Goal: Task Accomplishment & Management: Manage account settings

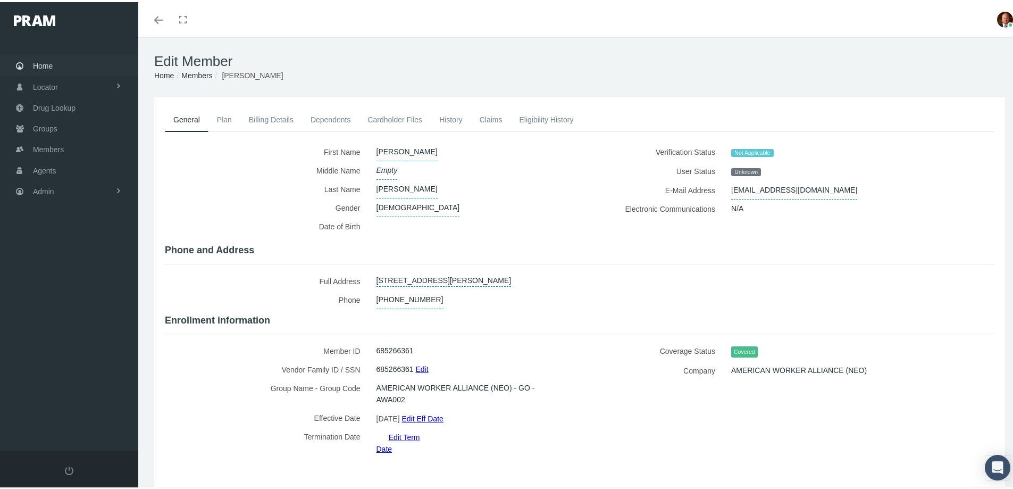
click at [44, 65] on span "Home" at bounding box center [43, 64] width 20 height 20
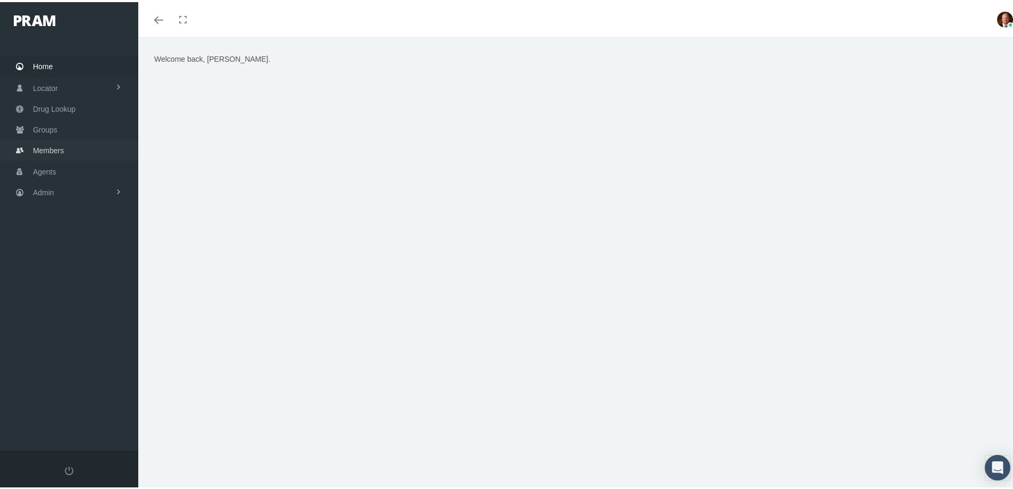
click at [40, 151] on span "Members" at bounding box center [48, 148] width 31 height 20
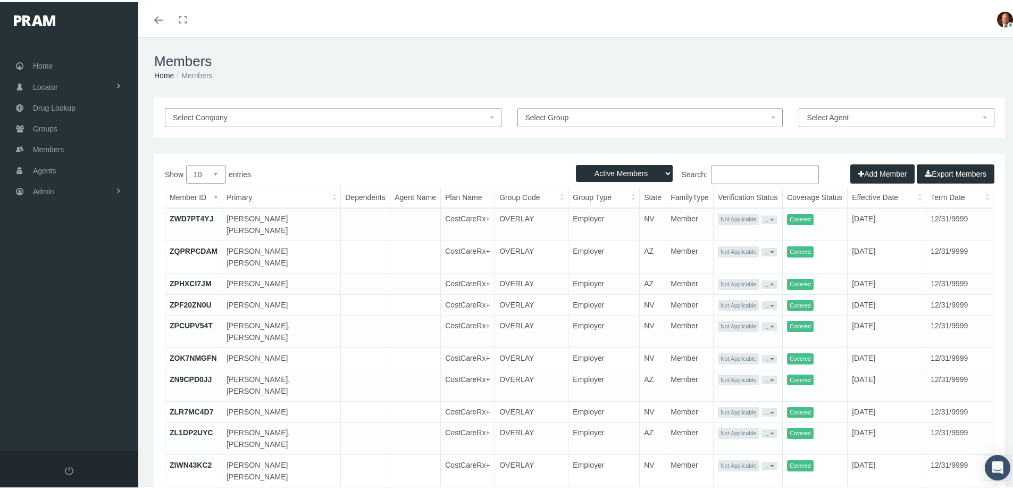
click at [731, 171] on input "Search:" at bounding box center [765, 172] width 108 height 19
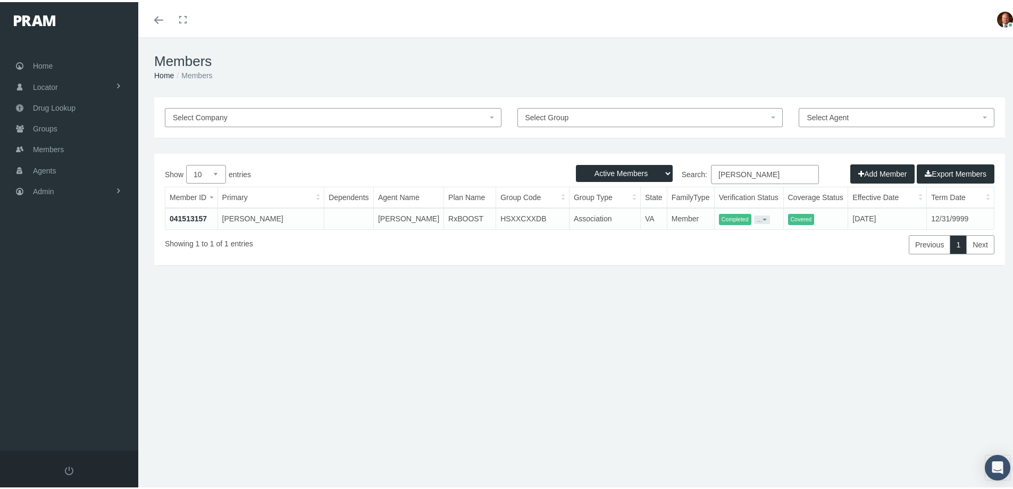
type input "andrea ferlito"
click at [191, 216] on link "041513157" at bounding box center [188, 216] width 37 height 9
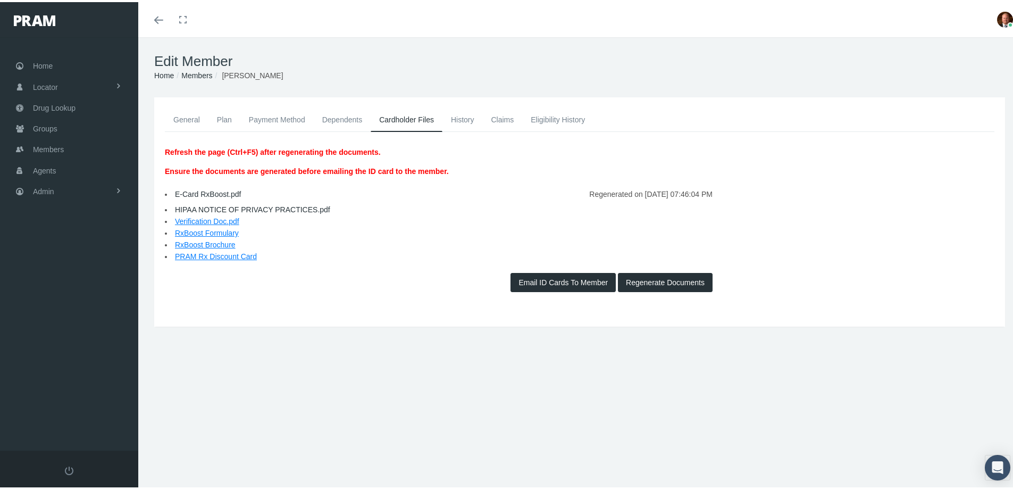
click at [186, 118] on link "General" at bounding box center [187, 117] width 44 height 23
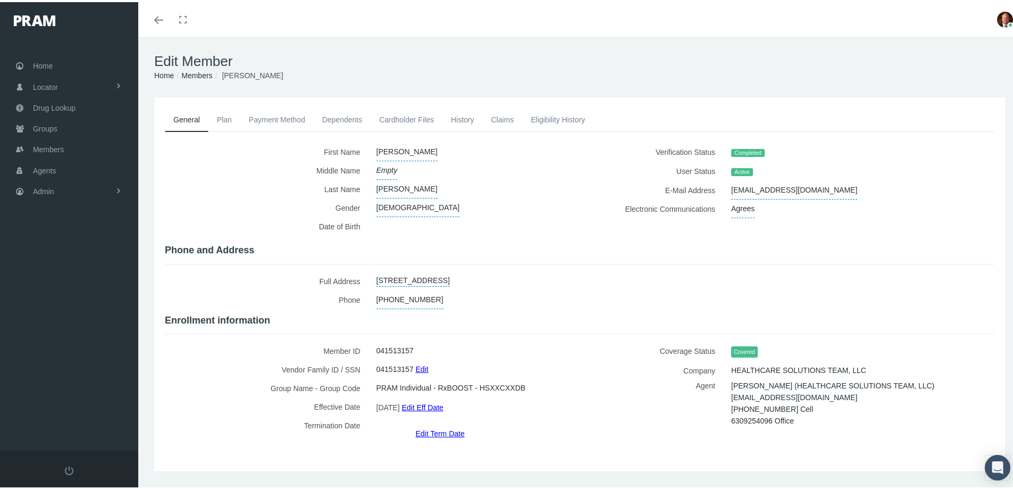
click at [504, 118] on link "Claims" at bounding box center [503, 117] width 40 height 23
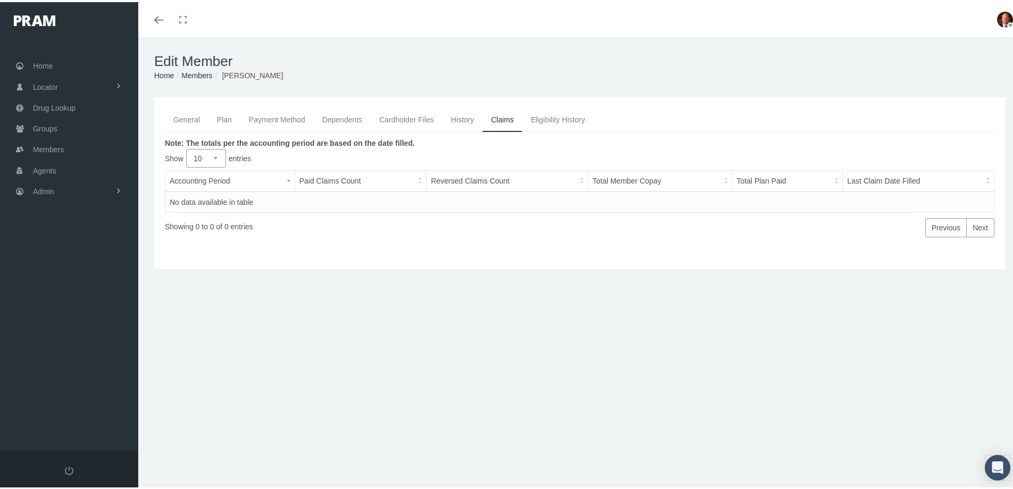
click at [190, 114] on link "General" at bounding box center [187, 117] width 44 height 23
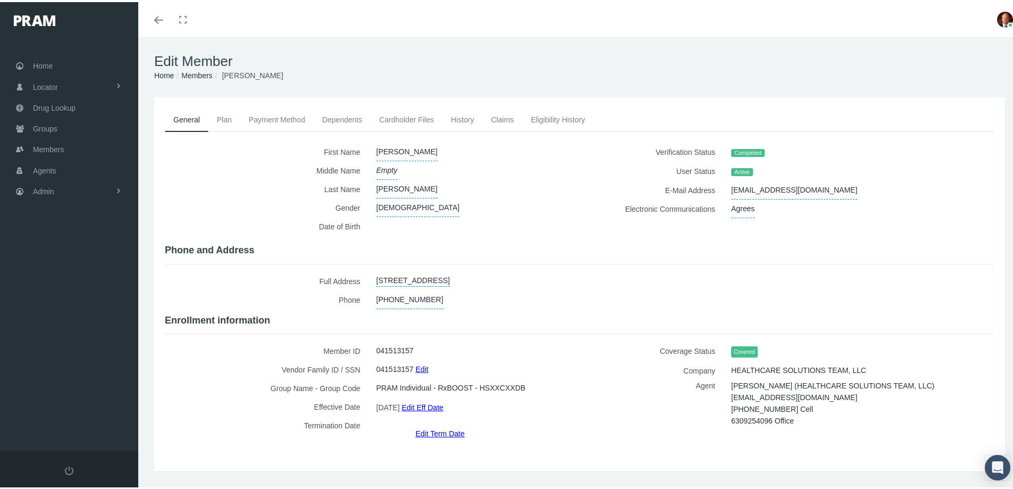
click at [433, 423] on link "Edit Term Date" at bounding box center [439, 430] width 49 height 15
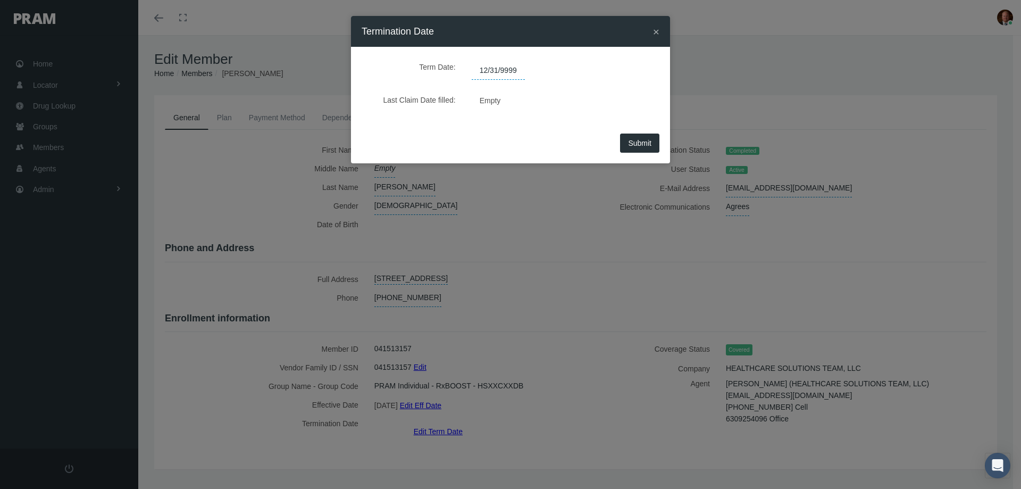
click at [518, 68] on span "12/31/9999" at bounding box center [498, 71] width 53 height 18
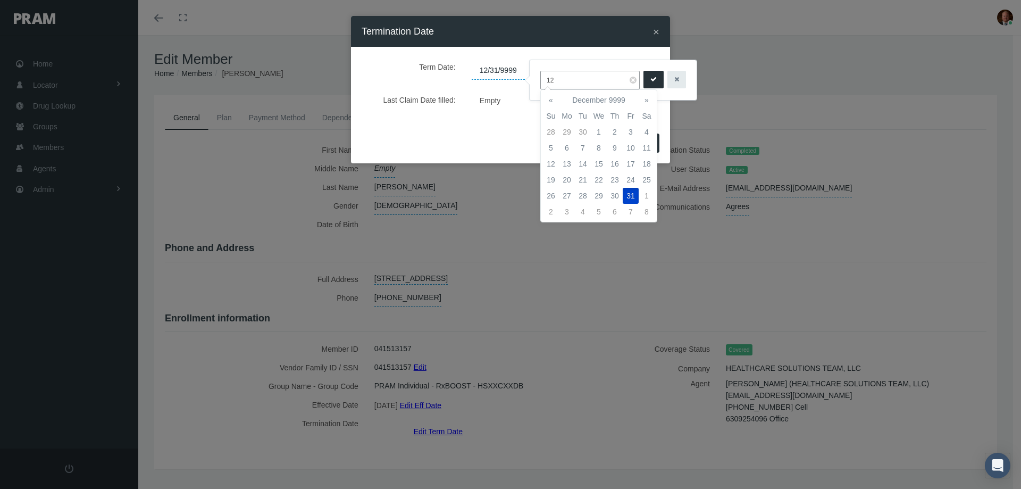
type input "1"
click at [552, 135] on td "31" at bounding box center [551, 132] width 16 height 16
type input "08/31/2025"
click at [652, 80] on icon "submit" at bounding box center [654, 79] width 6 height 10
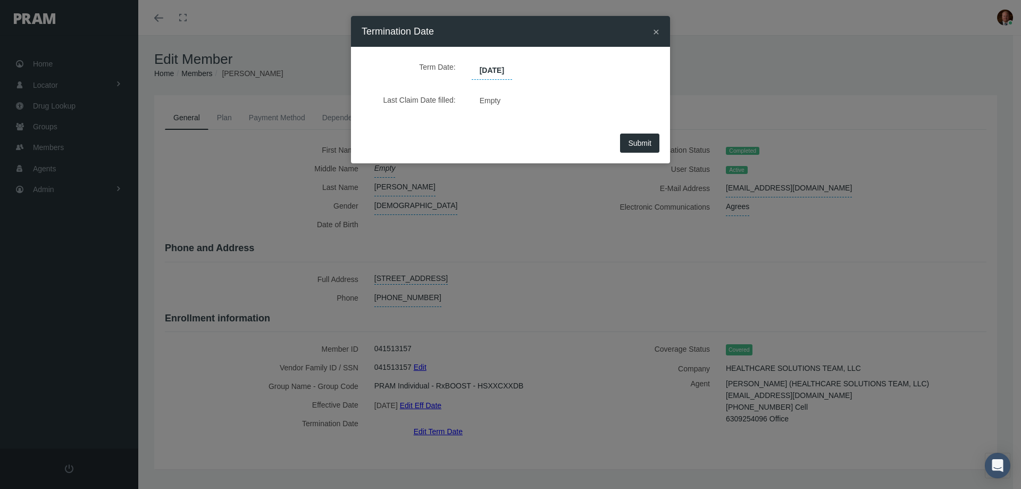
click at [638, 140] on span "Submit" at bounding box center [639, 143] width 23 height 9
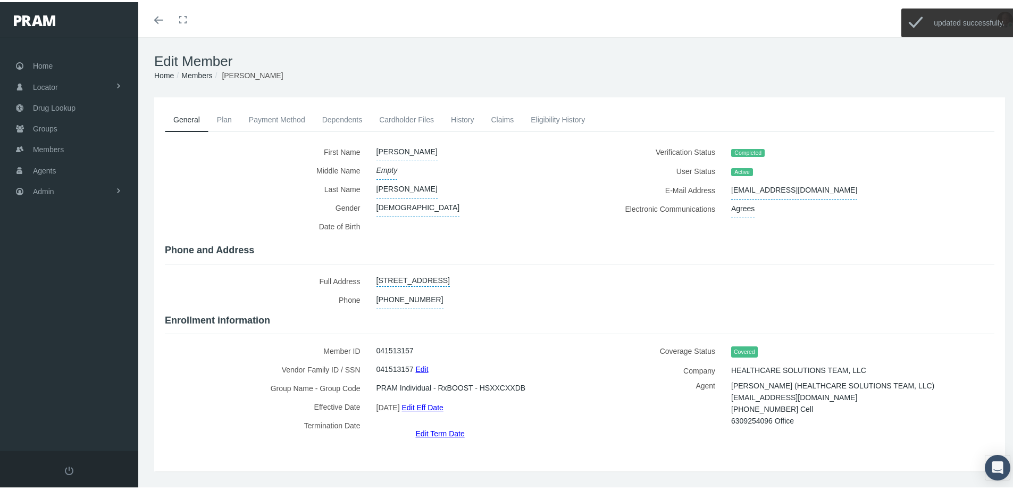
click at [464, 117] on link "History" at bounding box center [463, 117] width 40 height 23
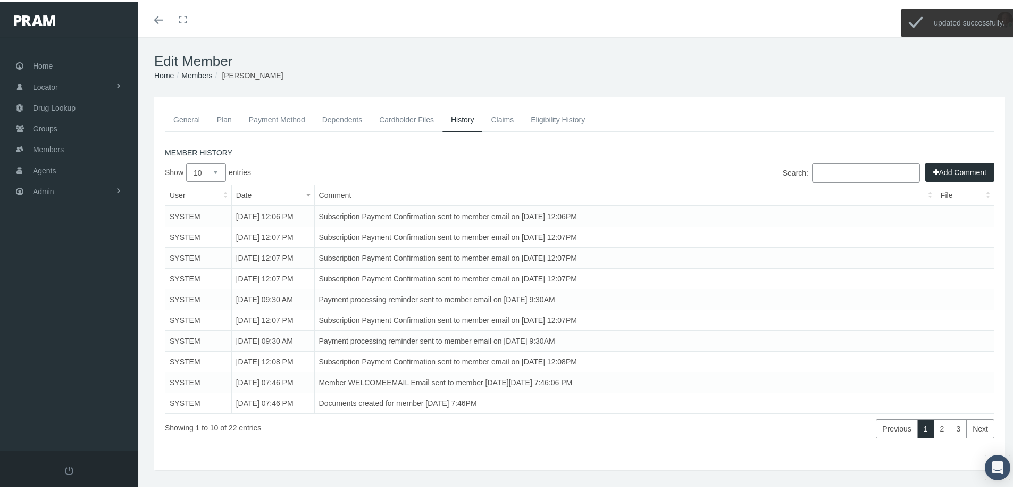
click at [936, 172] on button "Add Comment" at bounding box center [960, 170] width 69 height 19
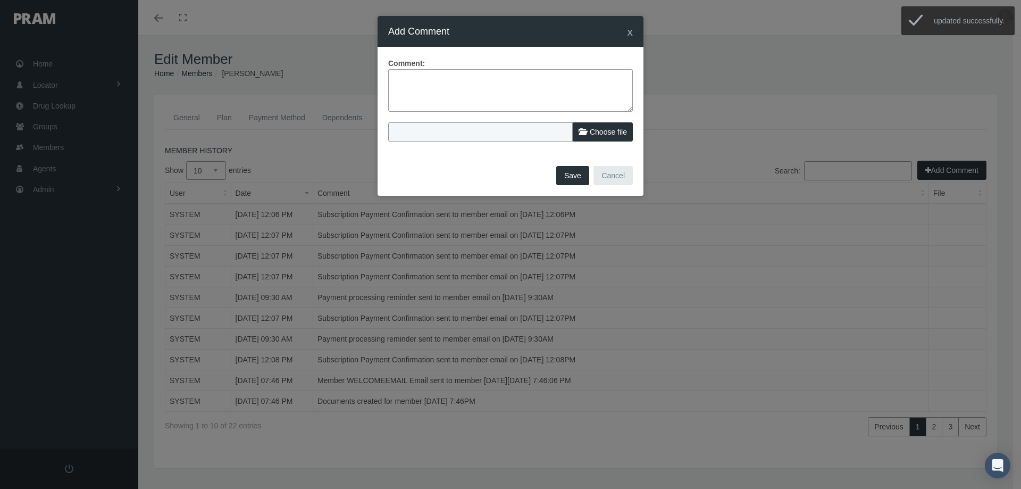
click at [498, 91] on textarea at bounding box center [510, 90] width 245 height 43
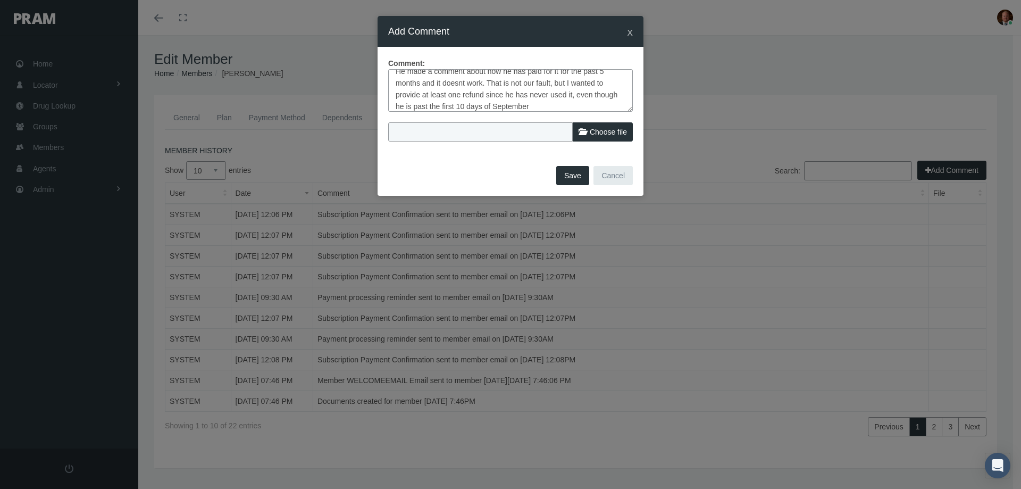
scroll to position [78, 0]
type textarea "Member reached out stating the plan does not work for his medication. I explain…"
click at [565, 175] on button "Save" at bounding box center [572, 175] width 33 height 19
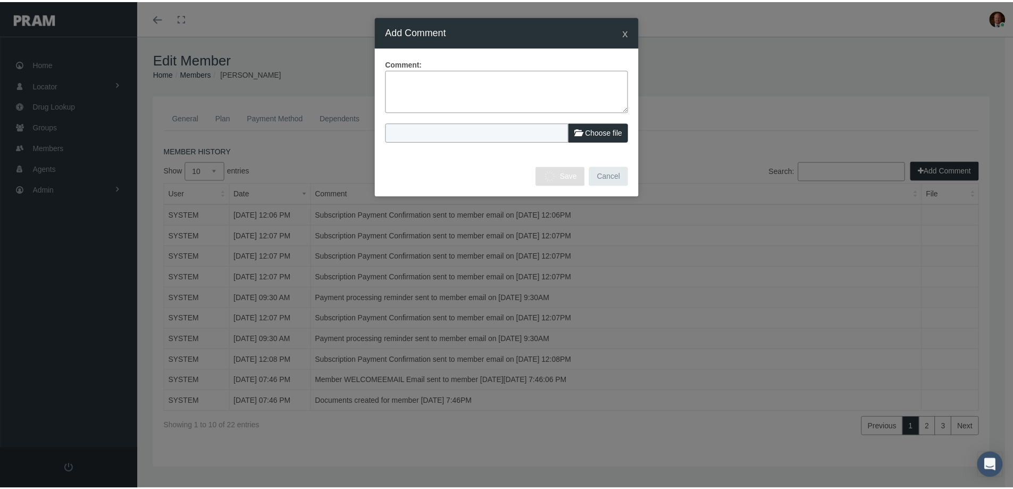
scroll to position [0, 0]
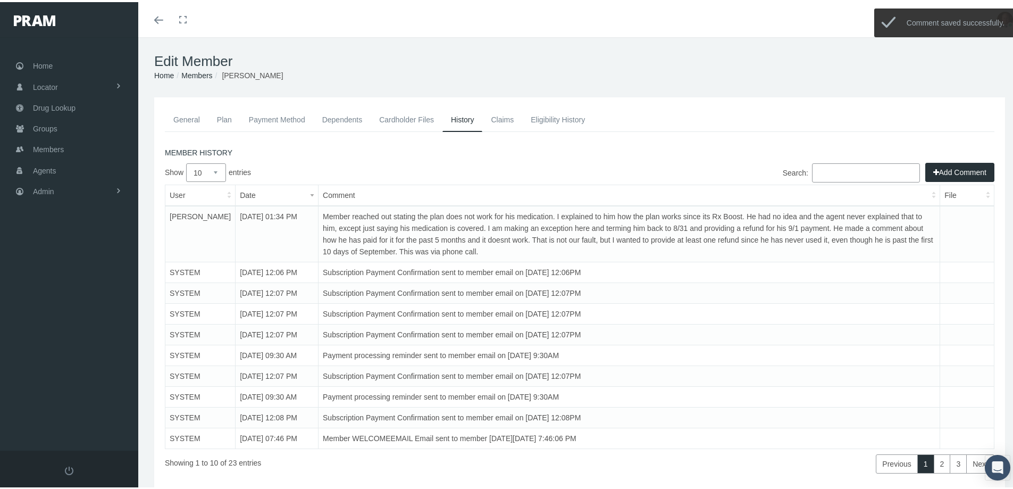
click at [279, 122] on link "Payment Method" at bounding box center [276, 117] width 73 height 23
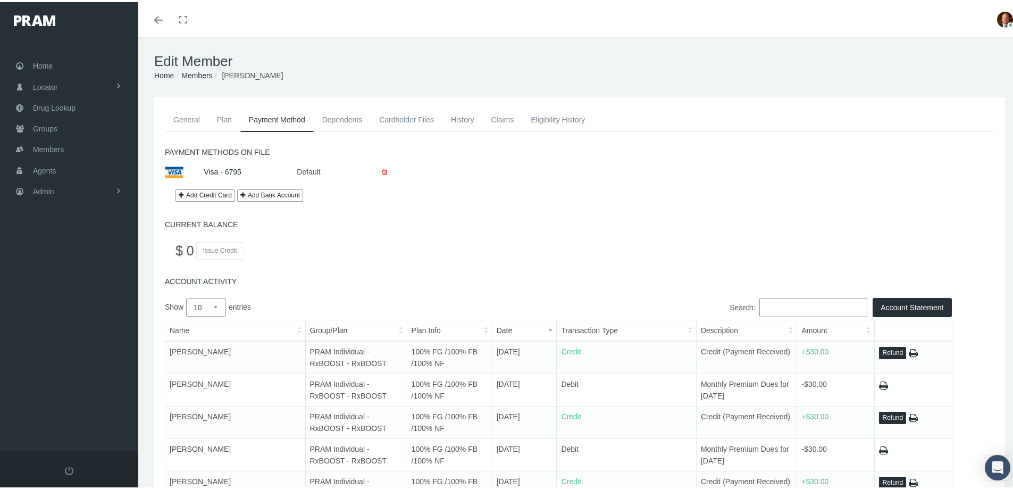
click at [885, 352] on button "Refund" at bounding box center [892, 351] width 27 height 12
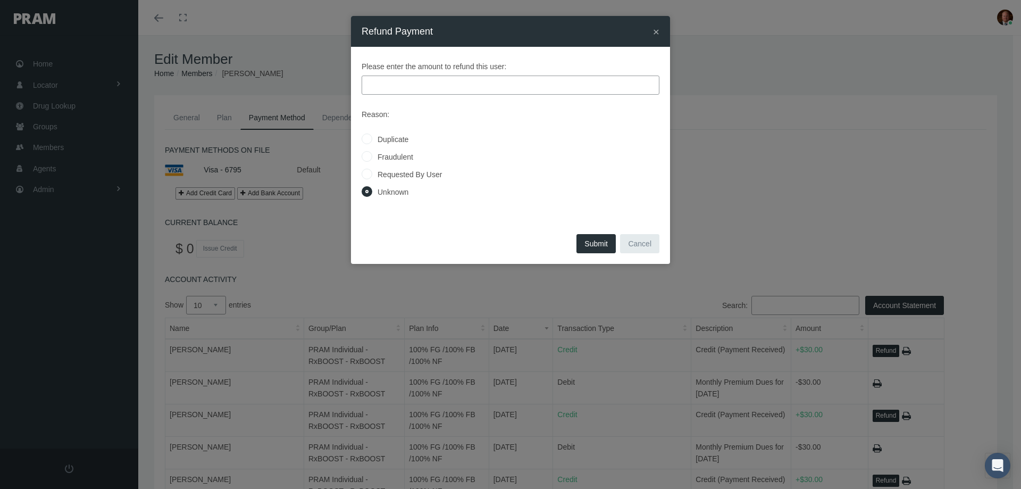
click at [411, 171] on label "Requested By User" at bounding box center [407, 175] width 70 height 12
click at [372, 171] on input "Requested By User" at bounding box center [367, 173] width 11 height 11
radio input "true"
click at [417, 86] on input "text" at bounding box center [511, 85] width 298 height 19
type input "30.00"
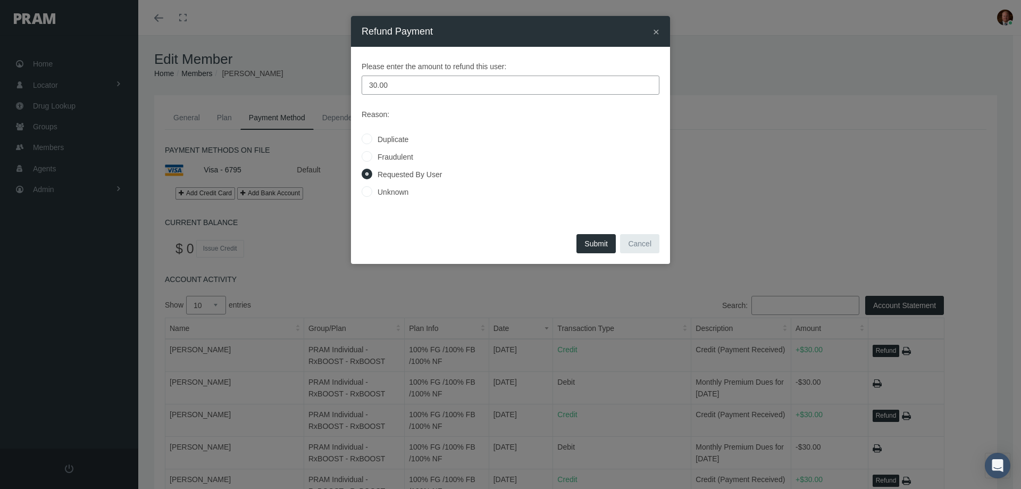
click at [602, 242] on button "Submit" at bounding box center [596, 243] width 39 height 19
radio input "true"
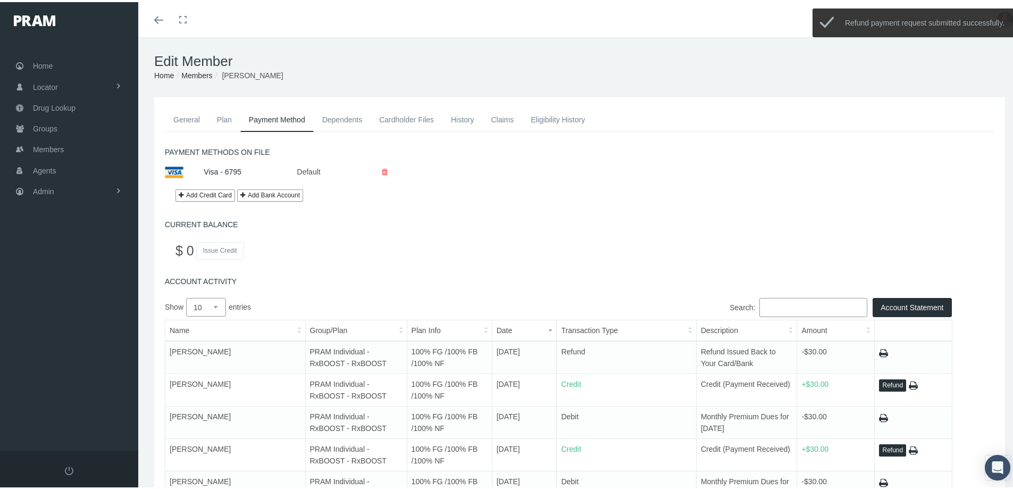
click at [188, 118] on link "General" at bounding box center [187, 117] width 44 height 23
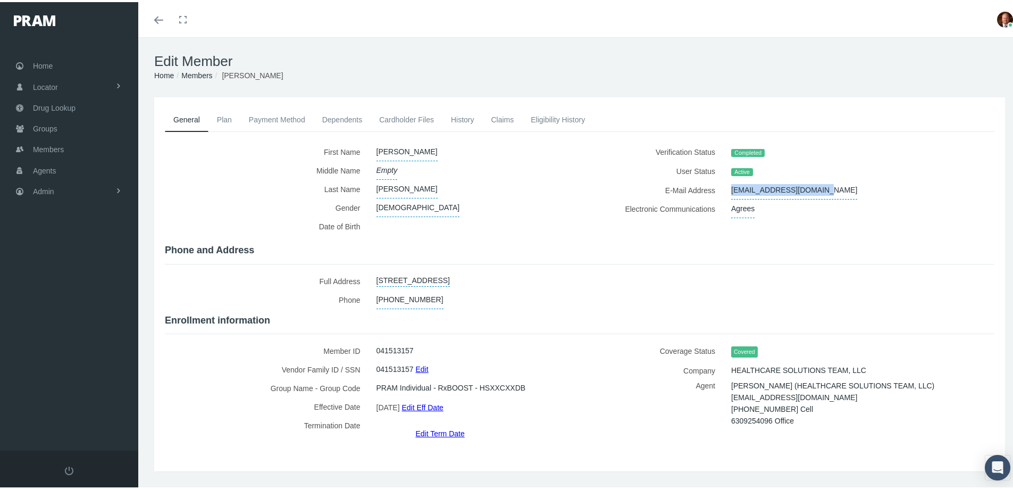
drag, startPoint x: 726, startPoint y: 186, endPoint x: 817, endPoint y: 188, distance: 91.0
click at [817, 188] on div "andreaferlito@gmail.com" at bounding box center [841, 188] width 237 height 19
copy span "andreaferlito@gmail.com"
drag, startPoint x: 725, startPoint y: 404, endPoint x: 810, endPoint y: 404, distance: 85.1
click at [810, 404] on div "ANTHONY CARPENTER (HEALTHCARE SOLUTIONS TEAM, LLC) Acarpenter1@myhst.com 727-30…" at bounding box center [841, 401] width 237 height 47
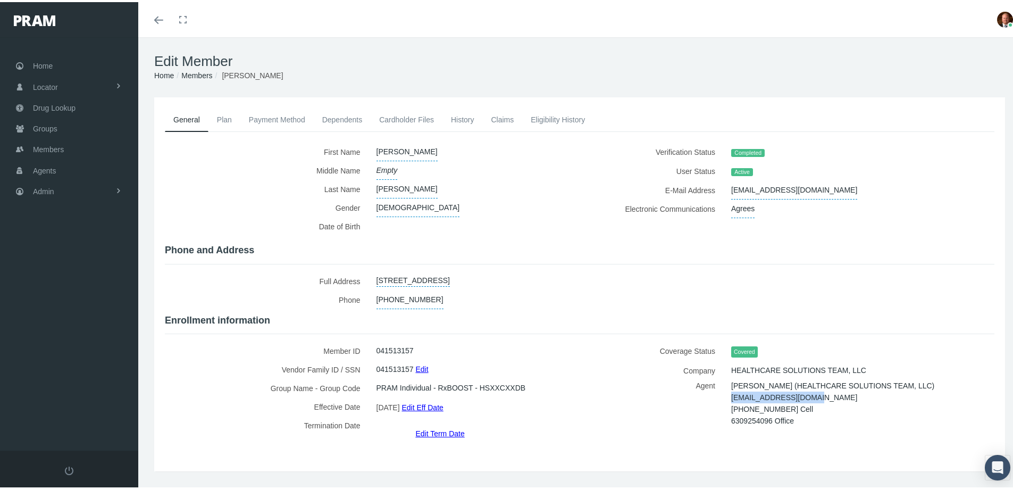
copy span "Acarpenter1@myhst.com"
